Goal: Transaction & Acquisition: Purchase product/service

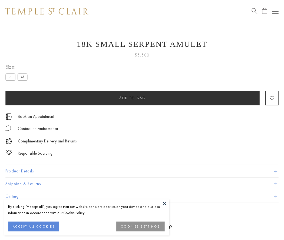
scroll to position [8, 0]
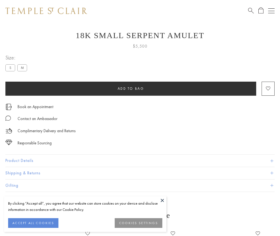
click at [131, 88] on span "Add to bag" at bounding box center [131, 88] width 26 height 5
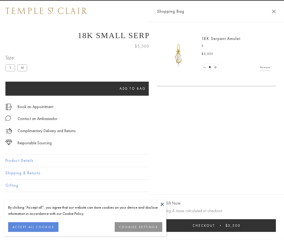
click at [220, 225] on button "Checkout $5,500" at bounding box center [216, 225] width 119 height 13
